Goal: Find specific page/section: Find specific page/section

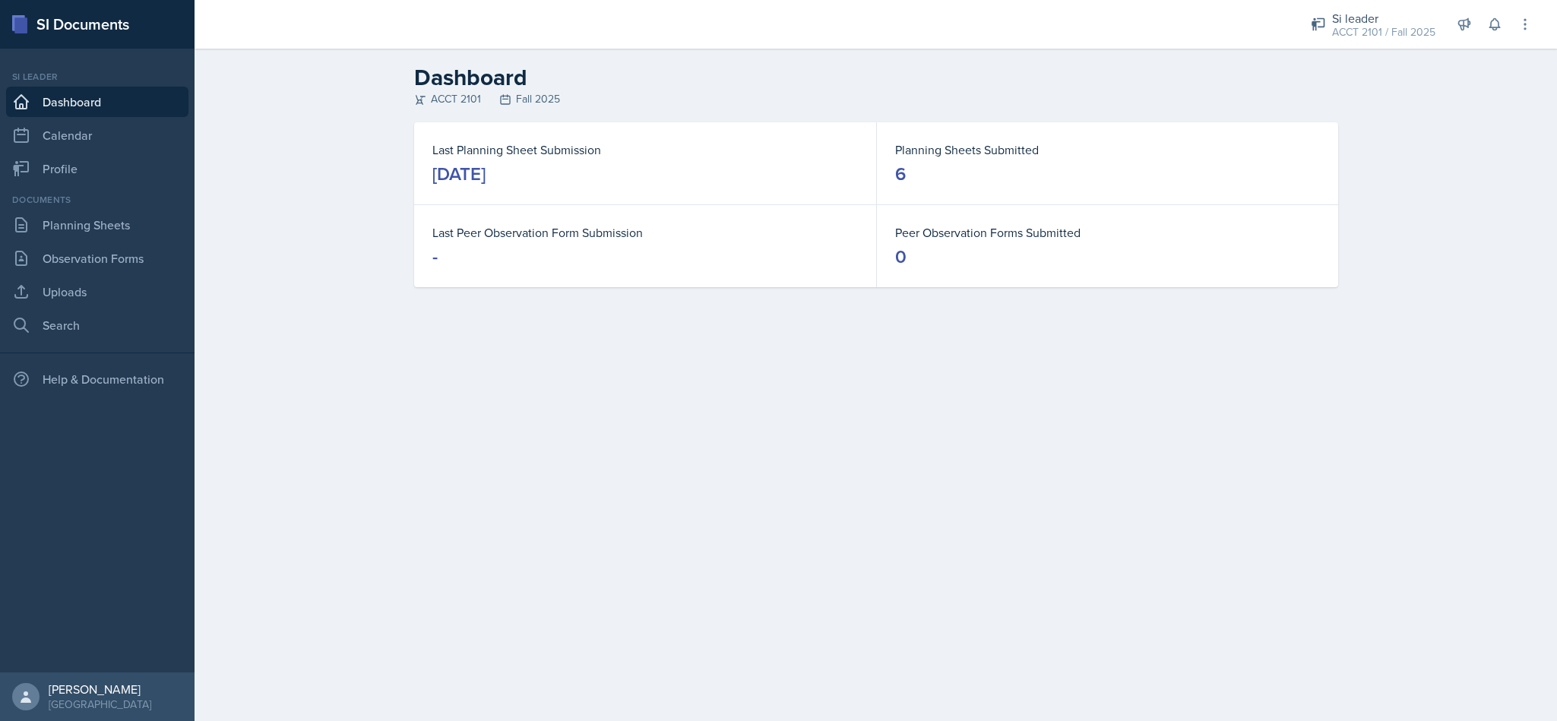
click at [1348, 26] on div "ACCT 2101 / Fall 2025" at bounding box center [1383, 32] width 103 height 16
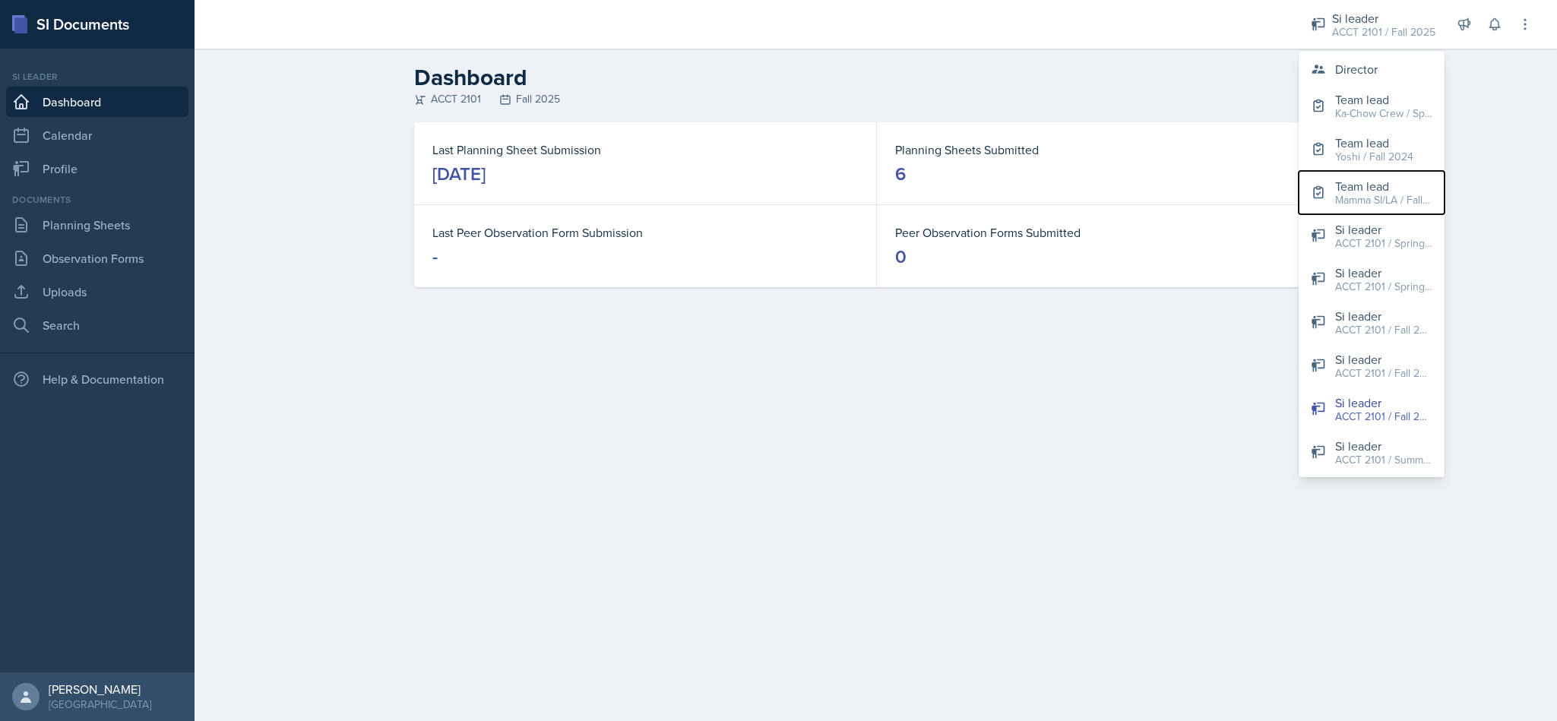
click at [1375, 192] on div "Mamma SI/LA / Fall 2025" at bounding box center [1383, 200] width 97 height 16
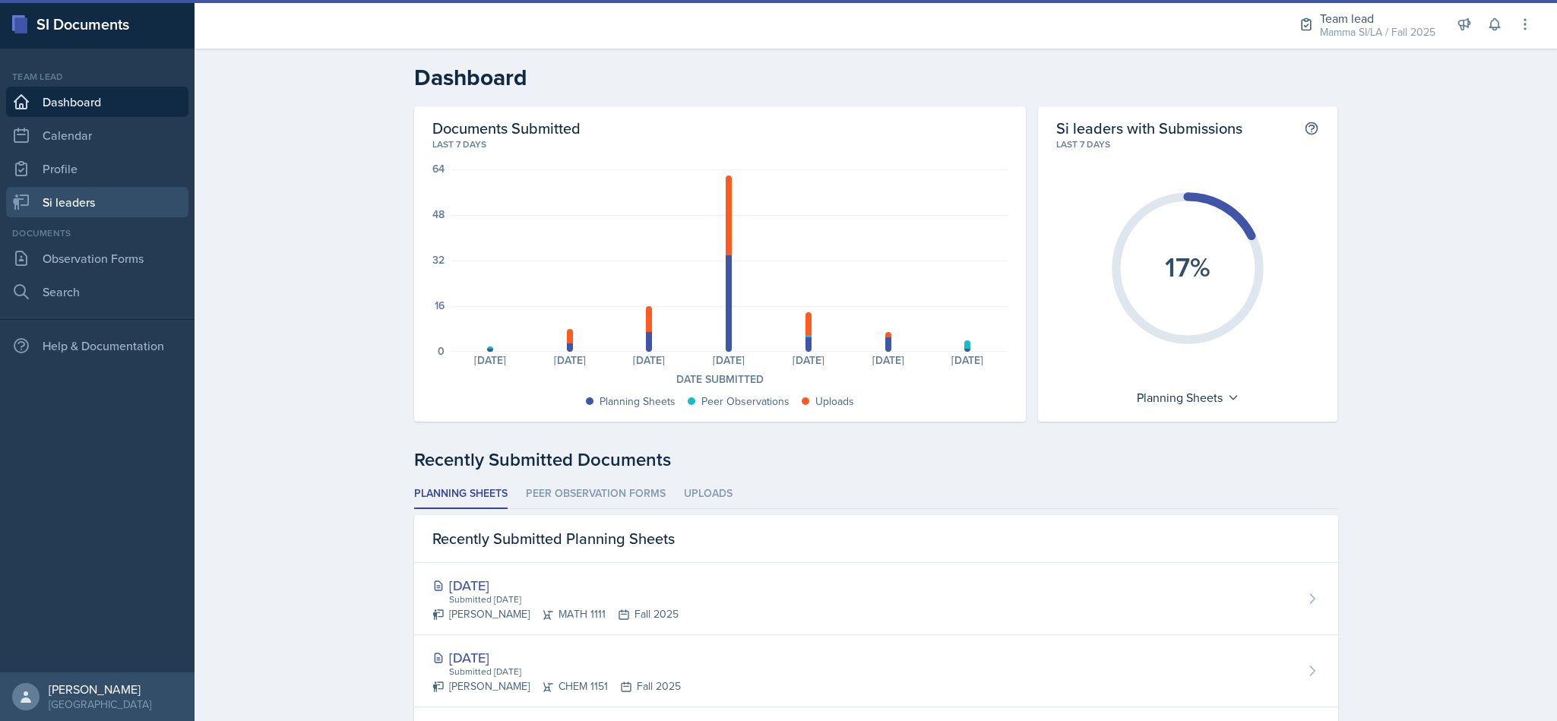
click at [105, 201] on link "Si leaders" at bounding box center [97, 202] width 182 height 30
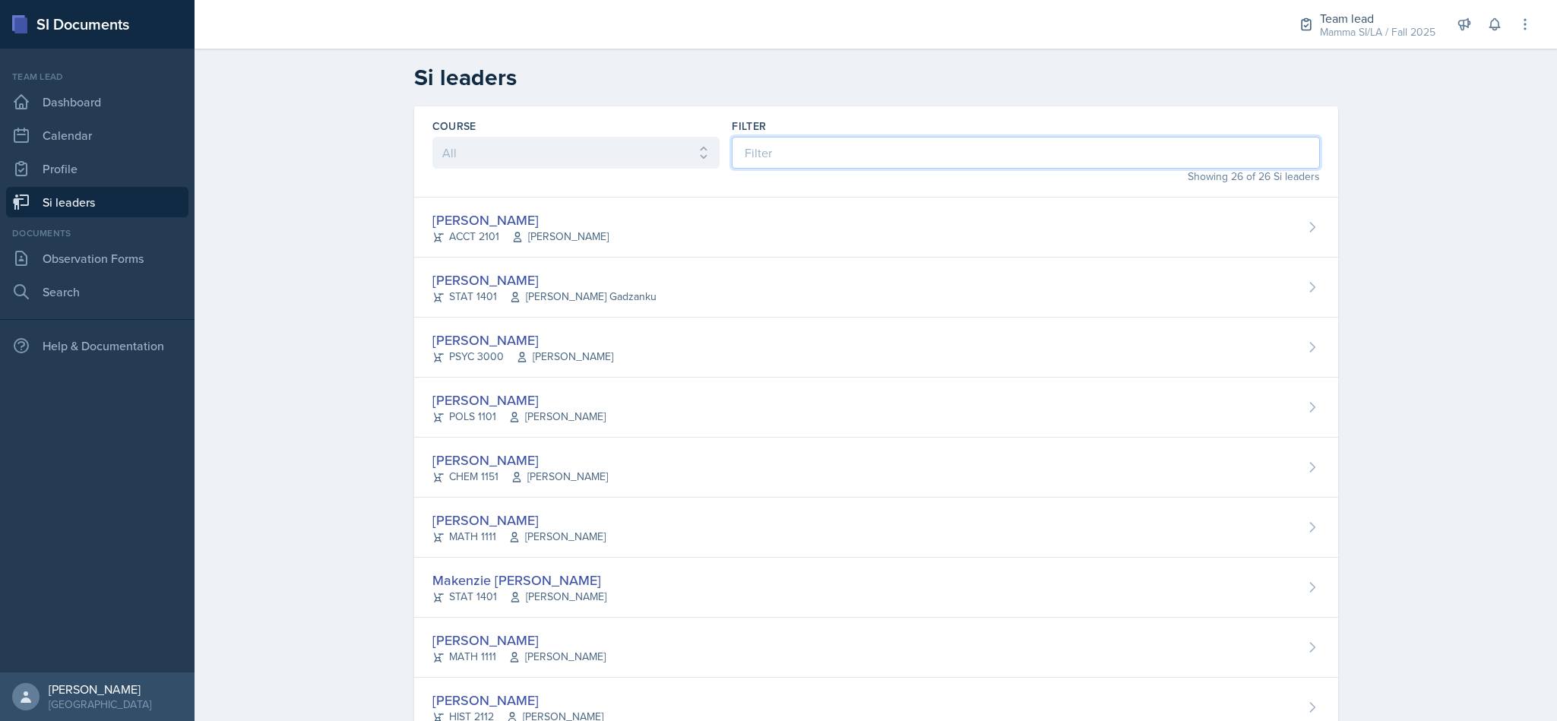
click at [931, 157] on input at bounding box center [1025, 153] width 587 height 32
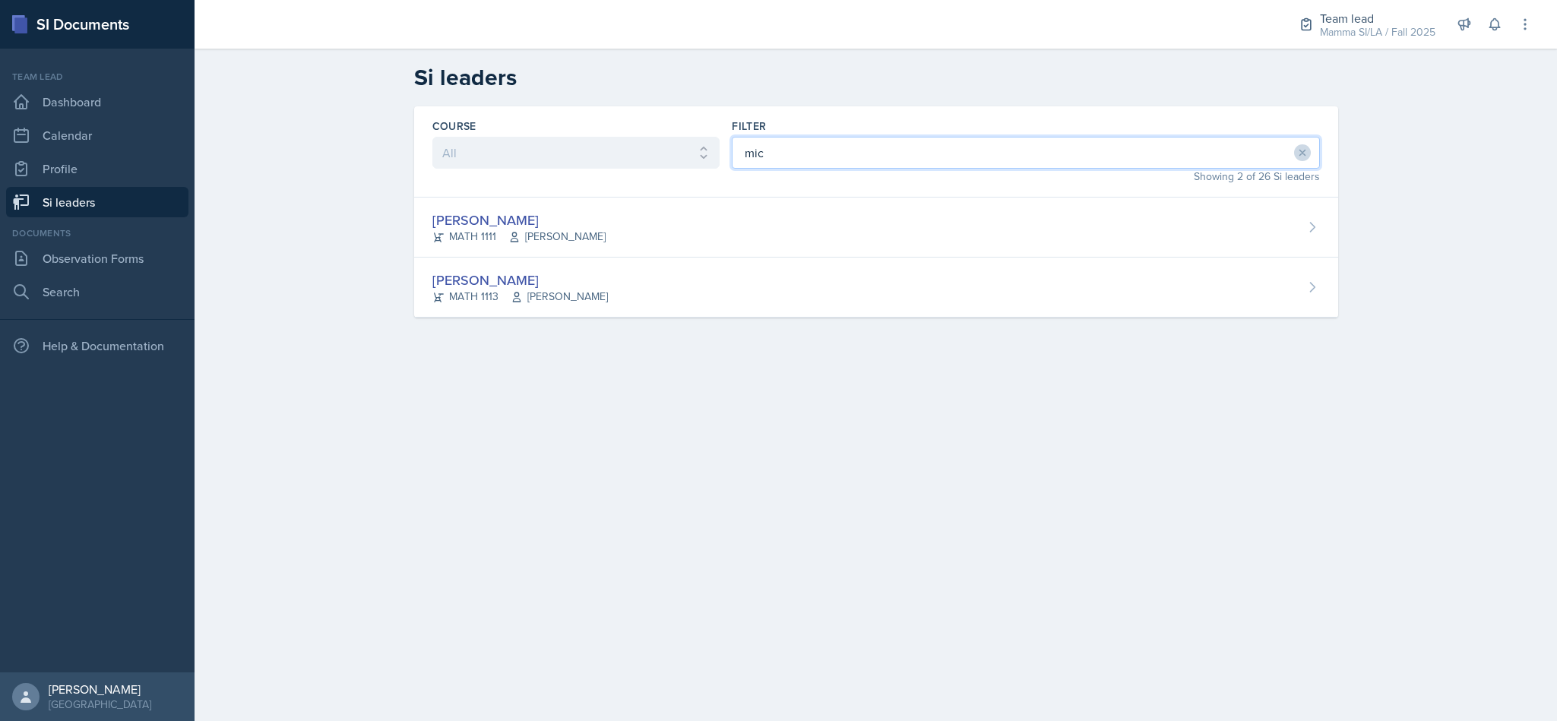
type input "mich"
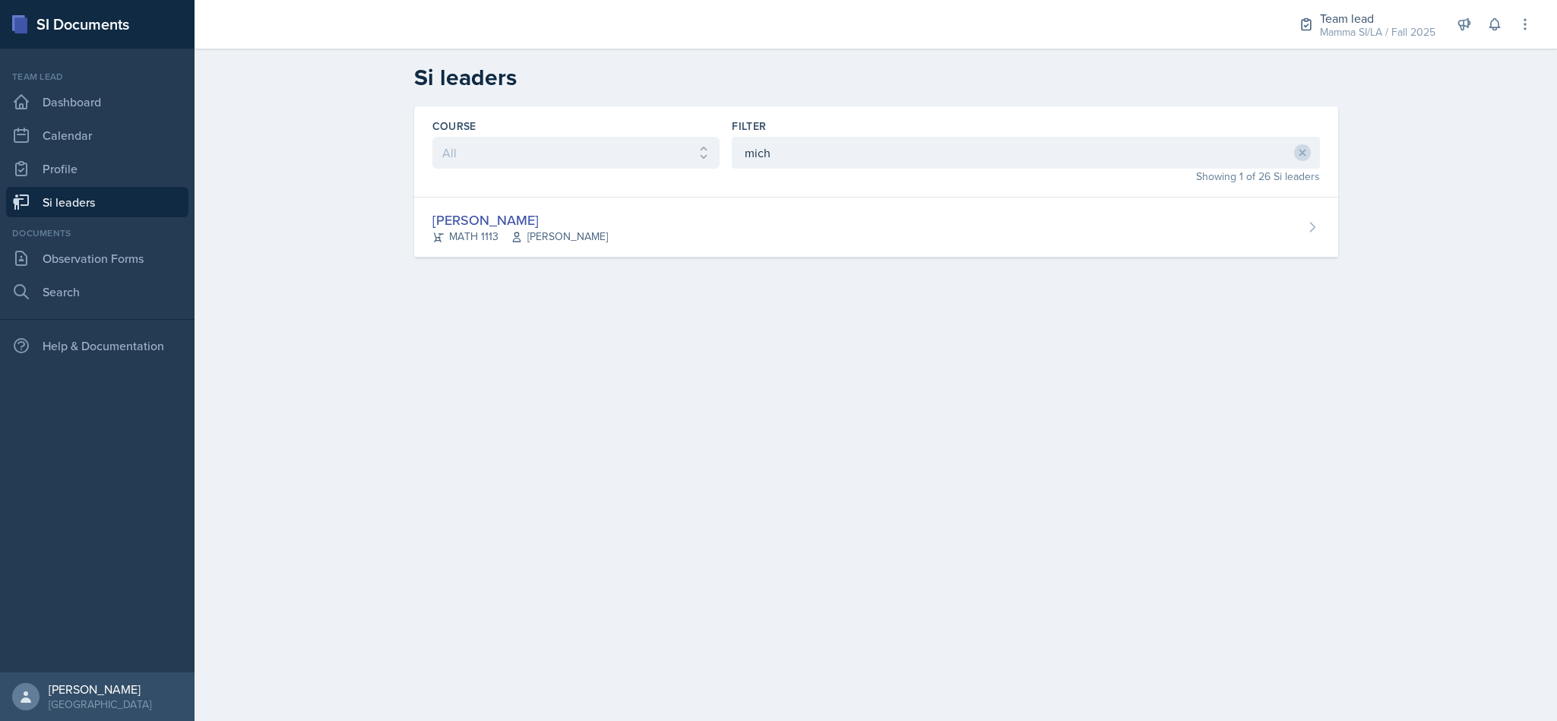
click at [809, 247] on div "[PERSON_NAME] MATH 1113 [PERSON_NAME]" at bounding box center [876, 228] width 924 height 60
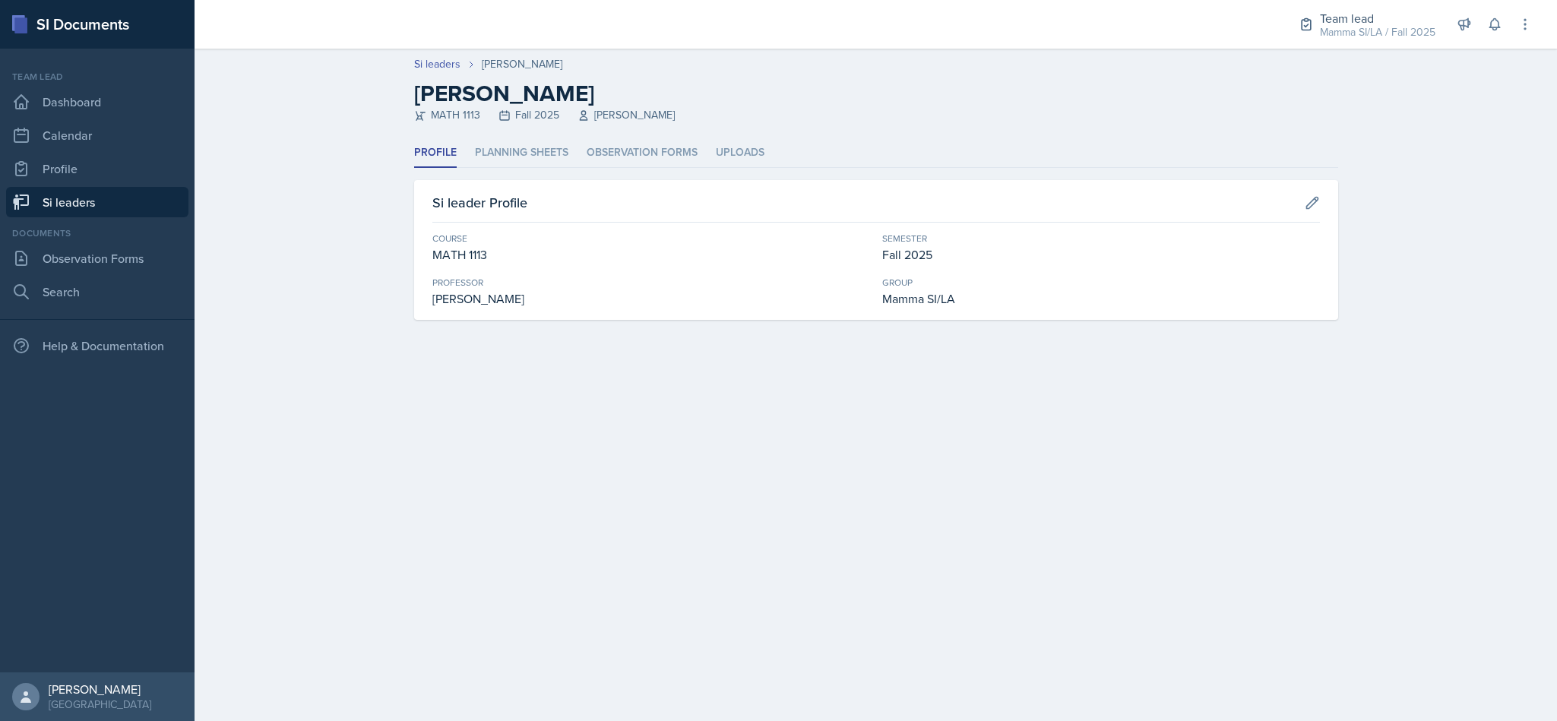
click at [538, 138] on li "Planning Sheets" at bounding box center [521, 153] width 93 height 30
